Goal: Transaction & Acquisition: Purchase product/service

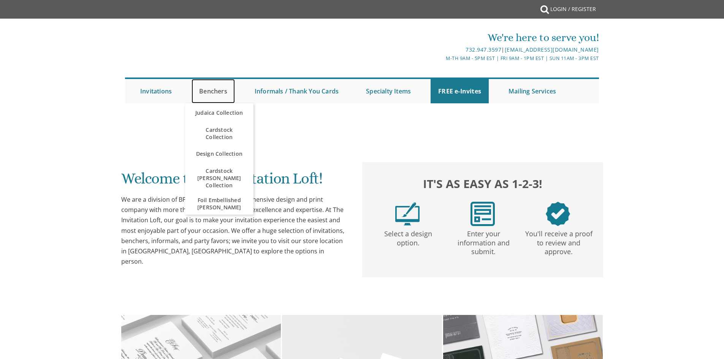
click at [206, 92] on link "Benchers" at bounding box center [213, 91] width 43 height 24
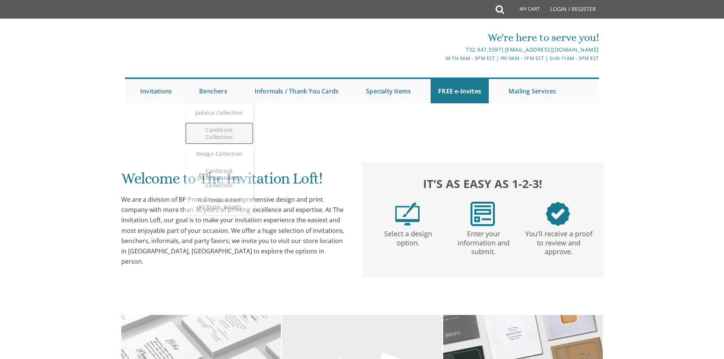
click at [209, 133] on span "Cardstock Collection" at bounding box center [219, 133] width 53 height 22
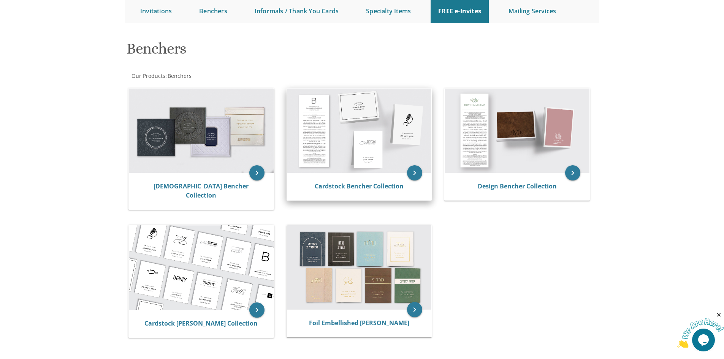
click at [348, 126] on img at bounding box center [359, 131] width 145 height 84
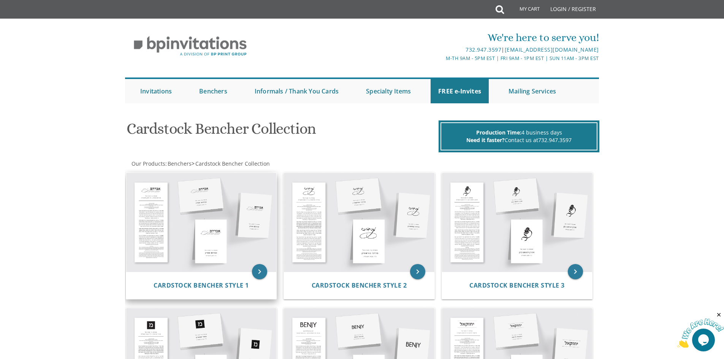
click at [219, 222] on img at bounding box center [201, 222] width 151 height 99
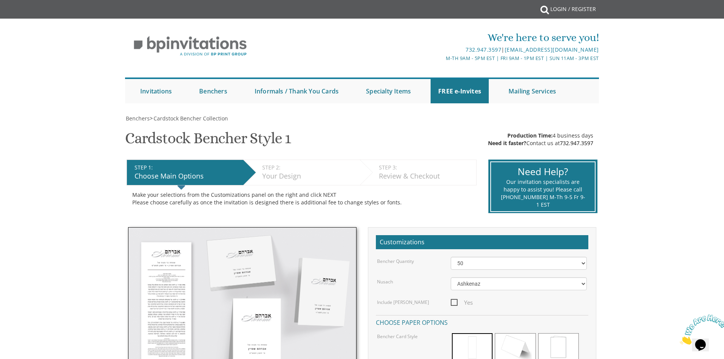
scroll to position [71, 0]
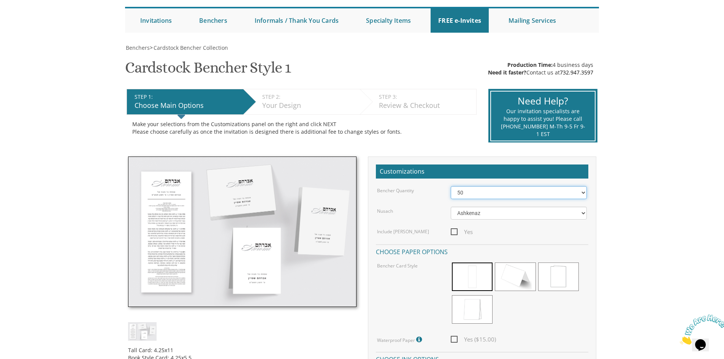
click at [464, 190] on select "50 60 70 80 90 100 125 150 175 200 225 250 275 300 325 350 375 400 425 450 475 …" at bounding box center [519, 192] width 136 height 13
click at [464, 194] on select "50 60 70 80 90 100 125 150 175 200 225 250 275 300 325 350 375 400 425 450 475 …" at bounding box center [519, 192] width 136 height 13
select select "80"
click at [451, 186] on select "50 60 70 80 90 100 125 150 175 200 225 250 275 300 325 350 375 400 425 450 475 …" at bounding box center [519, 192] width 136 height 13
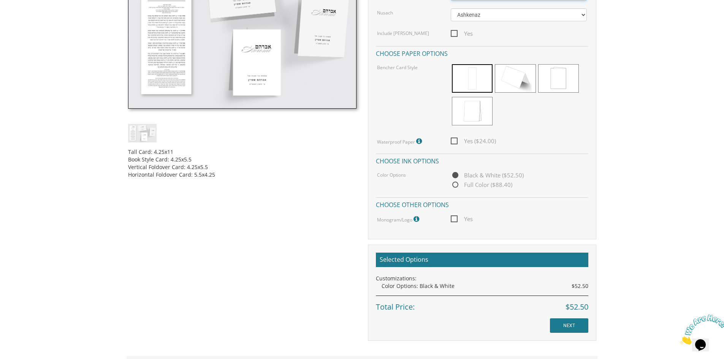
scroll to position [273, 0]
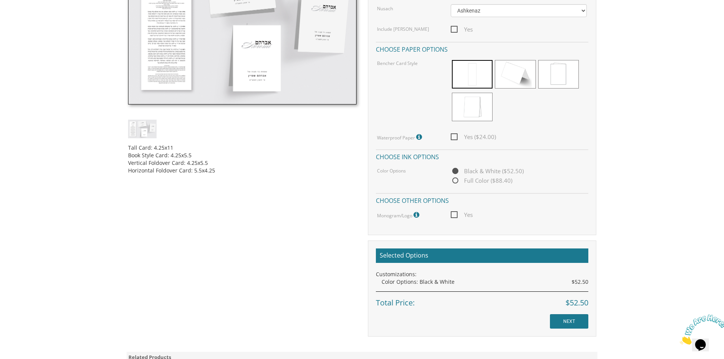
click at [472, 183] on span "Full Color ($88.40)" at bounding box center [482, 181] width 62 height 10
click at [456, 183] on input "Full Color ($88.40)" at bounding box center [453, 181] width 5 height 5
radio input "true"
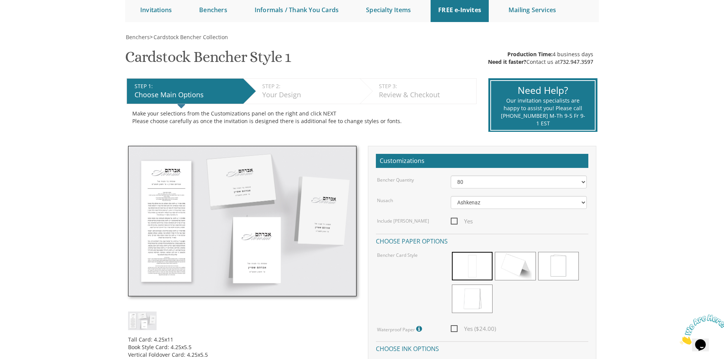
scroll to position [79, 0]
